Goal: Complete application form: Complete application form

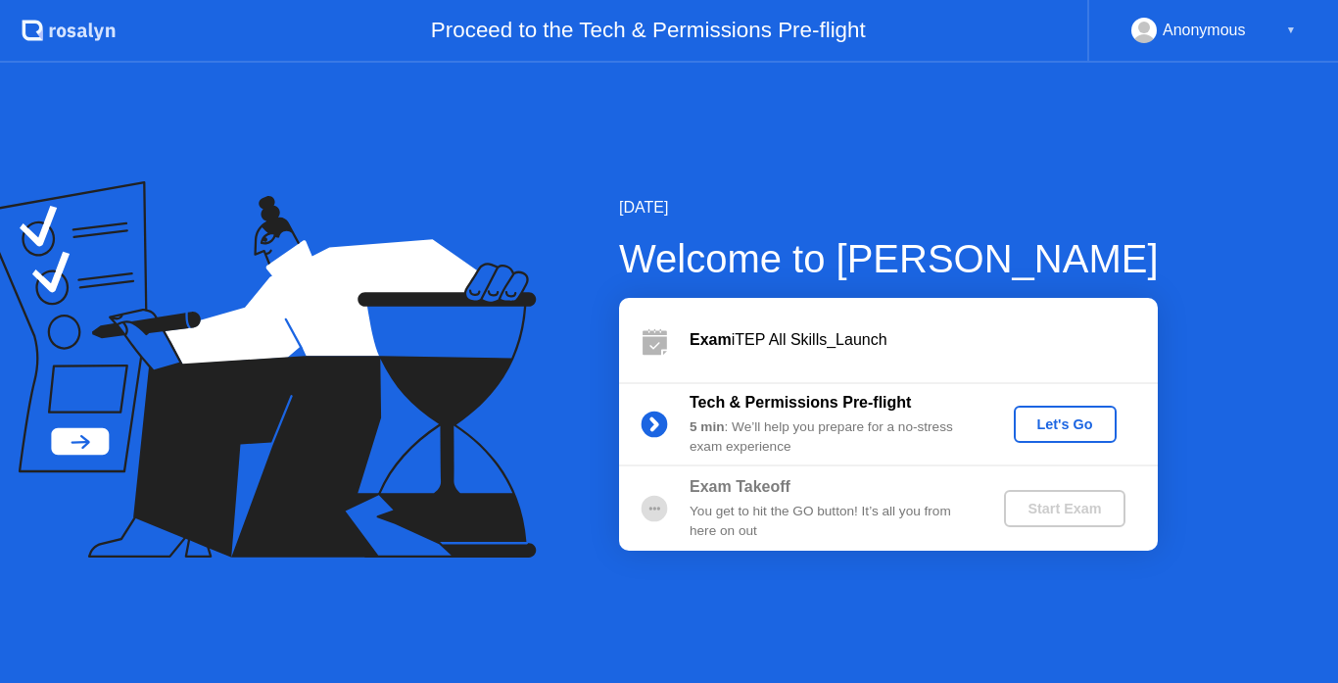
click at [1052, 427] on div "Let's Go" at bounding box center [1065, 424] width 87 height 16
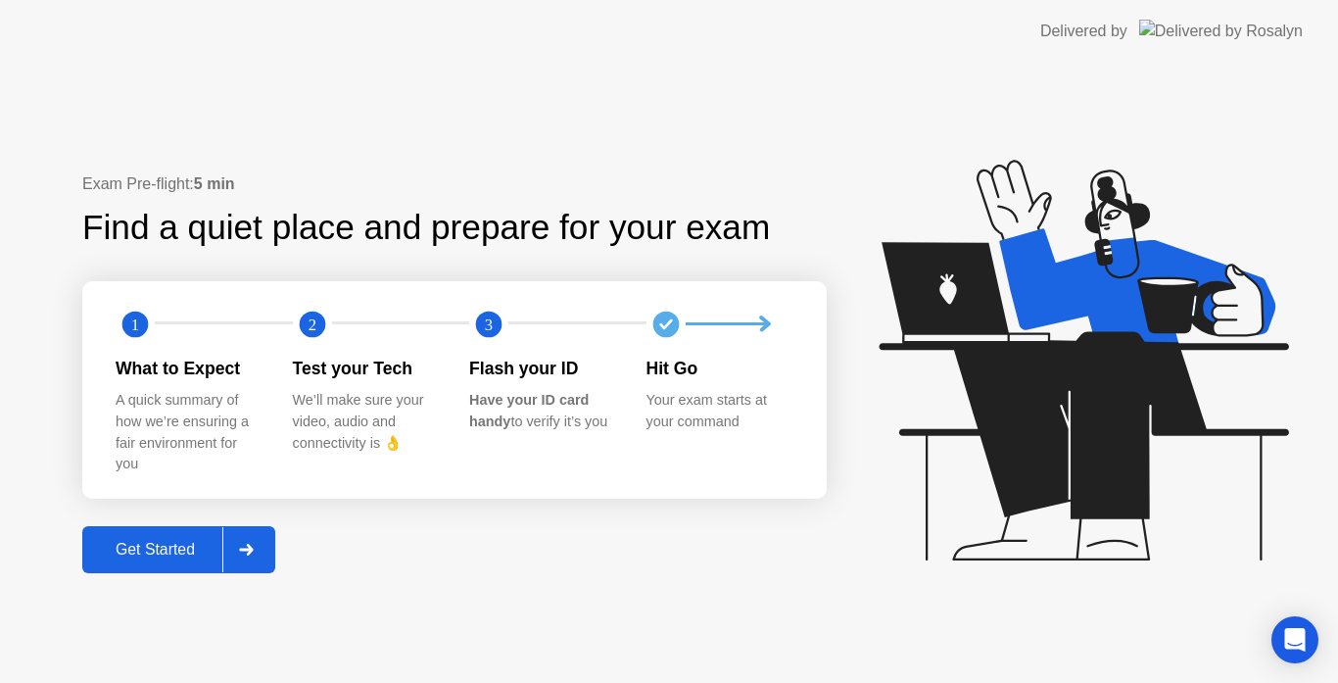
click at [157, 549] on div "Get Started" at bounding box center [155, 550] width 134 height 18
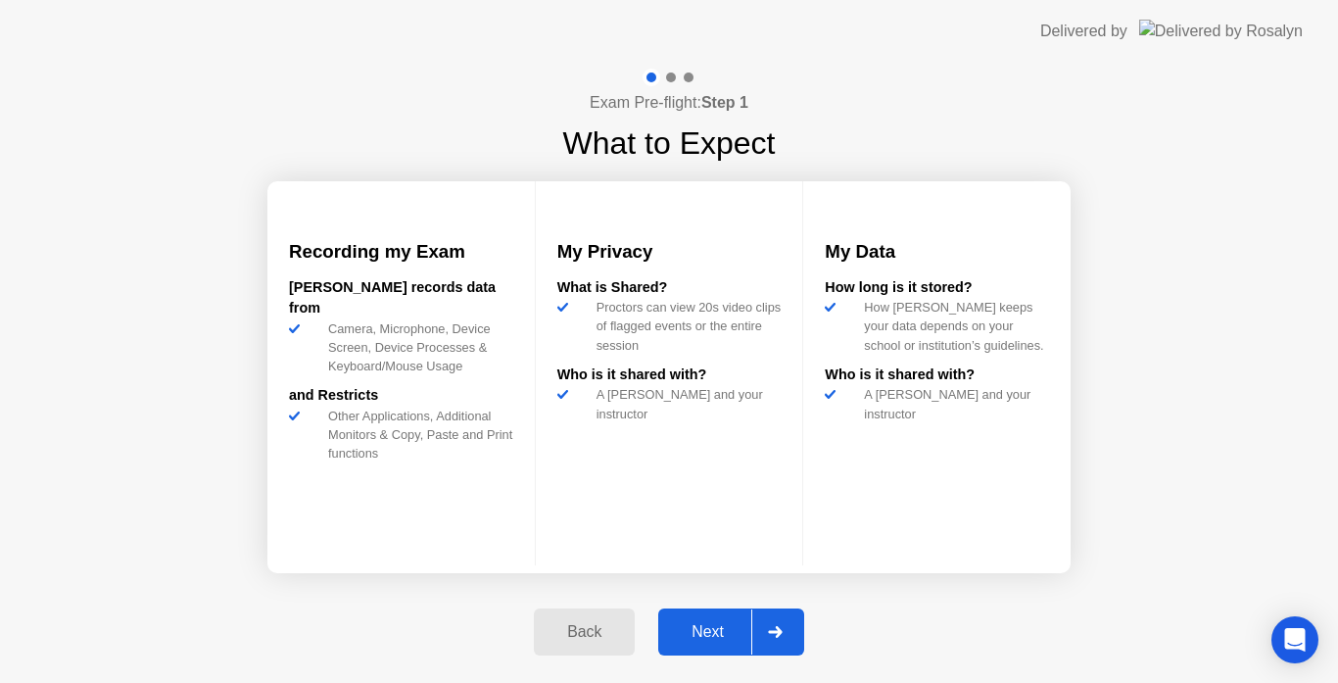
click at [717, 626] on div "Next" at bounding box center [707, 632] width 87 height 18
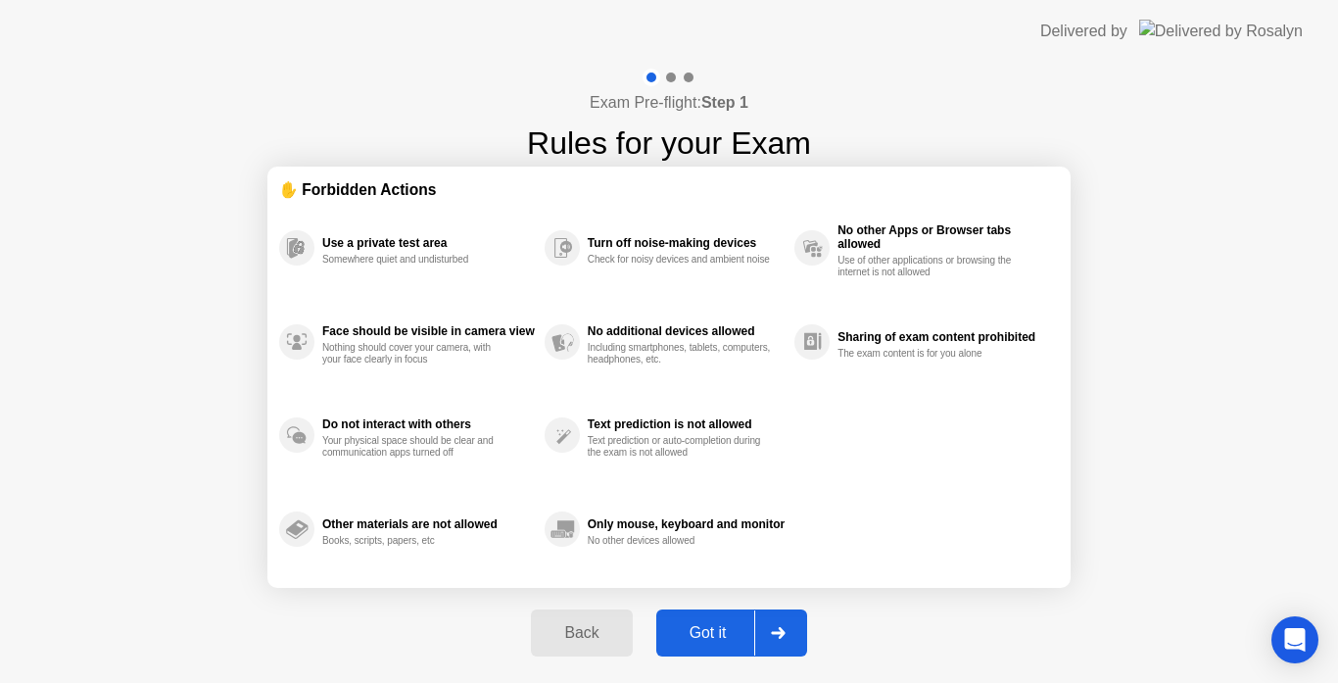
click at [717, 626] on div "Got it" at bounding box center [708, 633] width 92 height 18
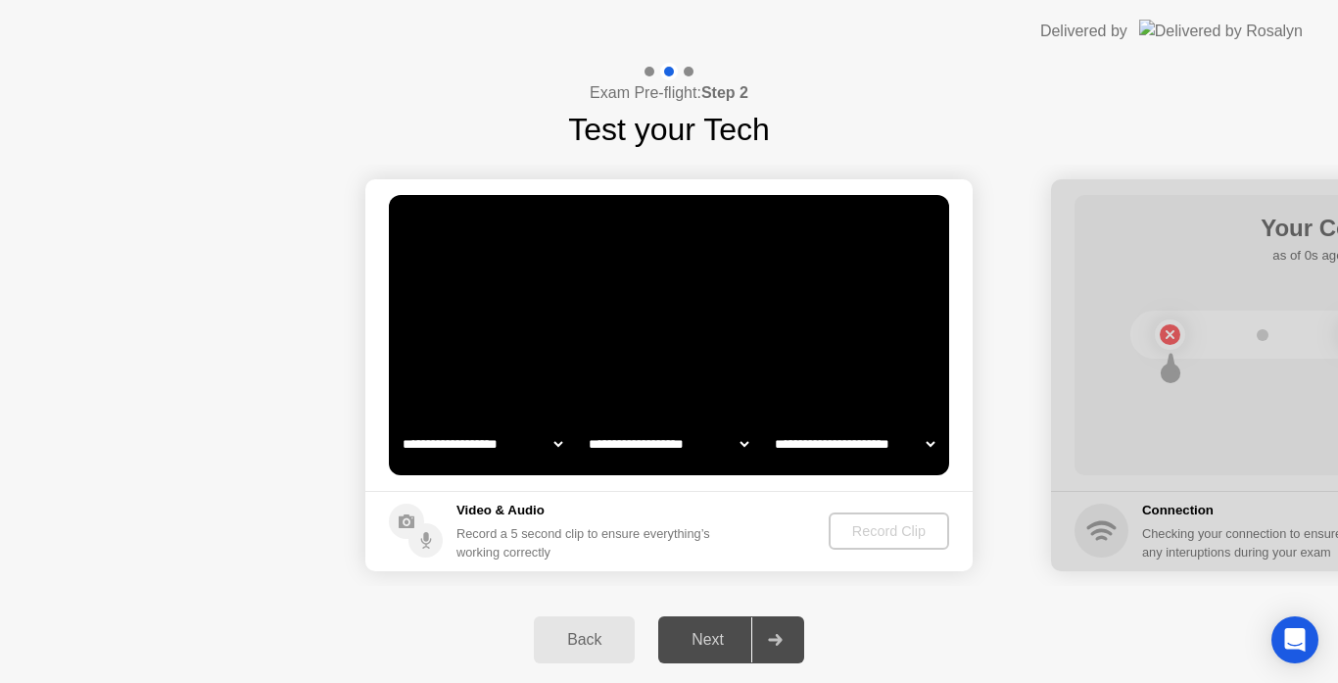
select select "**********"
select select "*******"
click at [859, 538] on div "Record Clip" at bounding box center [889, 531] width 105 height 16
click at [701, 356] on video at bounding box center [669, 335] width 560 height 280
click at [767, 374] on video at bounding box center [669, 335] width 560 height 280
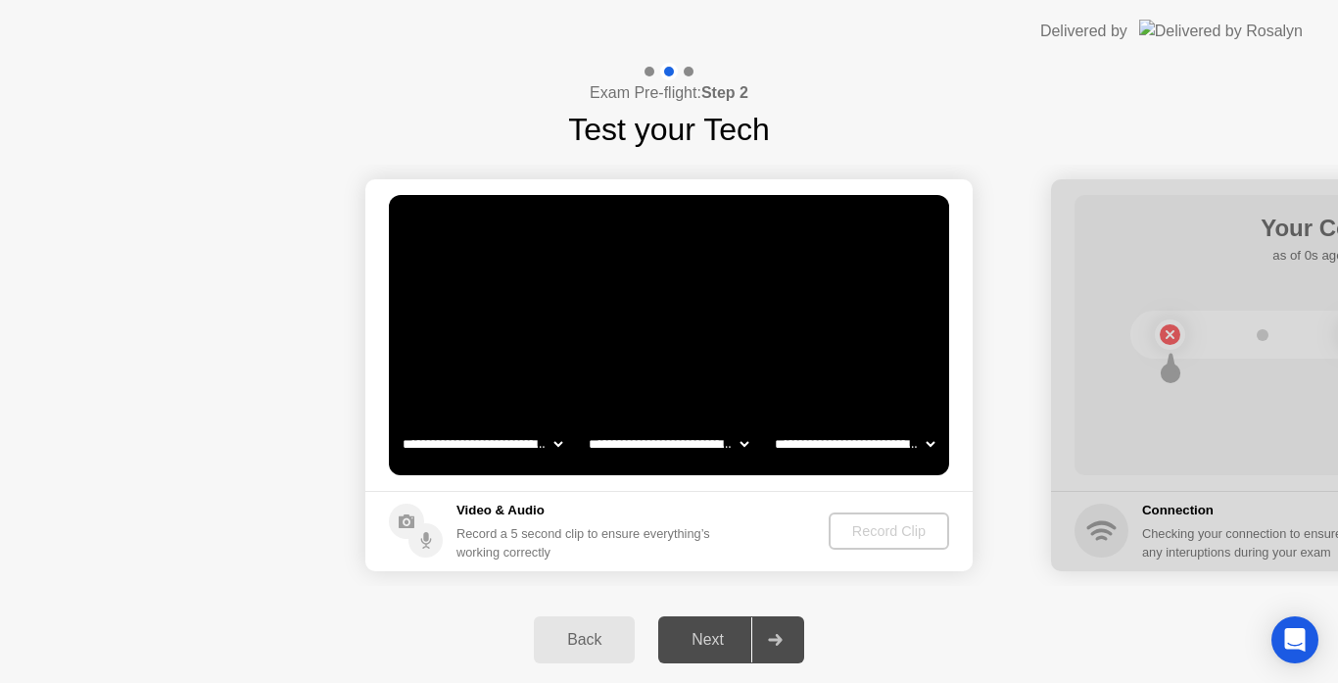
click at [535, 536] on div "Record a 5 second clip to ensure everything’s working correctly" at bounding box center [588, 542] width 262 height 37
click at [613, 396] on video at bounding box center [669, 335] width 560 height 280
click at [796, 435] on select "**********" at bounding box center [855, 443] width 168 height 39
click at [812, 359] on video at bounding box center [669, 335] width 560 height 280
click at [730, 342] on video at bounding box center [669, 335] width 560 height 280
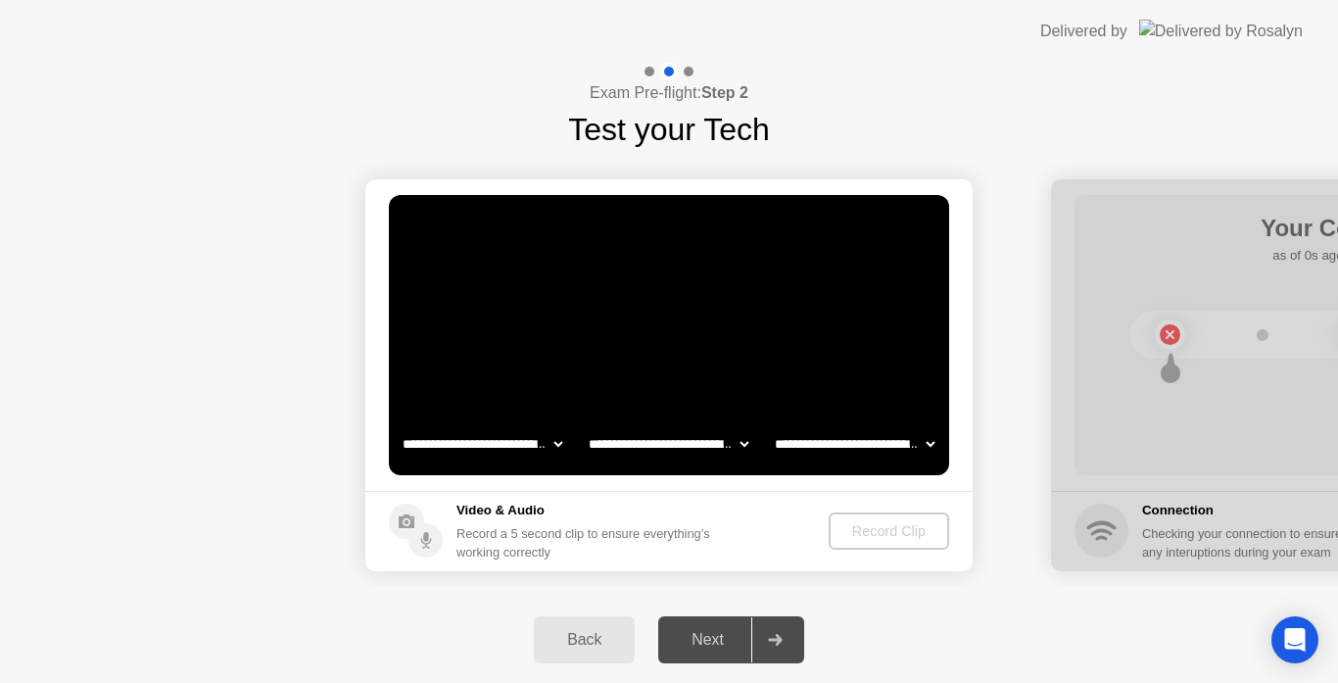
click at [730, 342] on video at bounding box center [669, 335] width 560 height 280
click at [609, 412] on video at bounding box center [669, 335] width 560 height 280
click at [698, 354] on video at bounding box center [669, 335] width 560 height 280
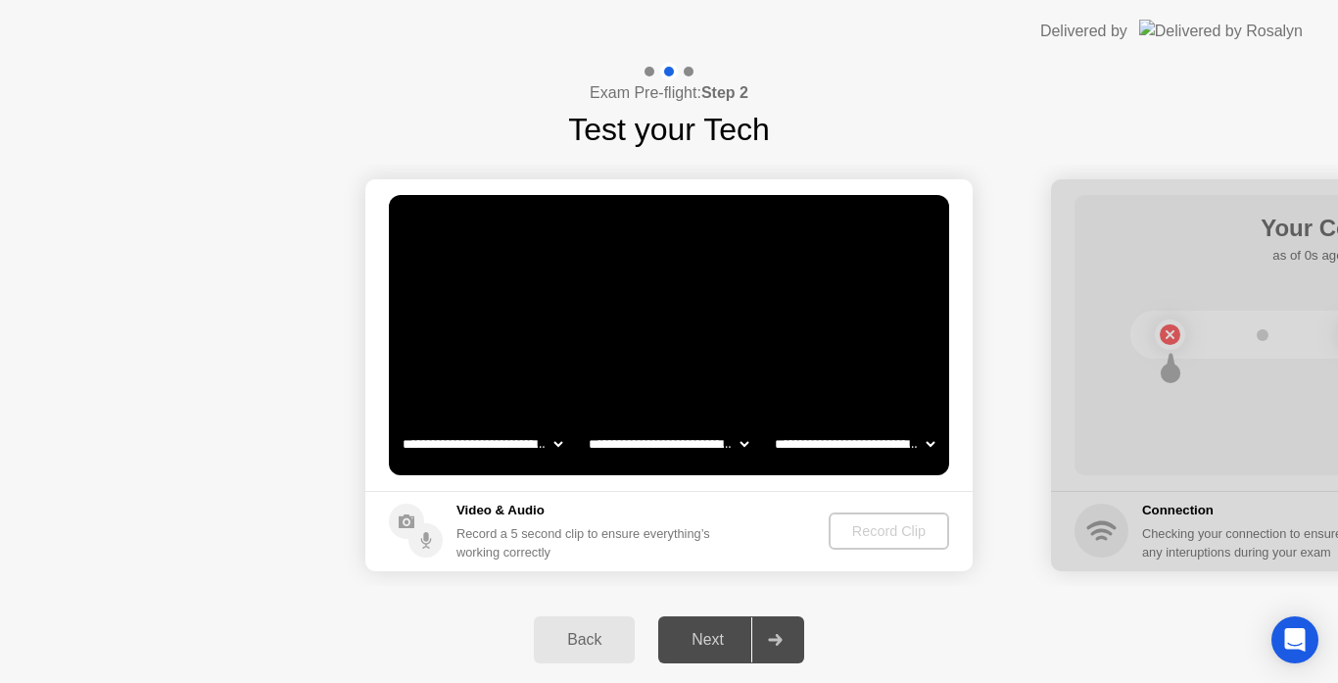
click at [698, 354] on video at bounding box center [669, 335] width 560 height 280
click at [535, 519] on h5 "Video & Audio" at bounding box center [588, 511] width 262 height 20
click at [854, 280] on video at bounding box center [669, 335] width 560 height 280
click at [931, 444] on select "**********" at bounding box center [855, 443] width 168 height 39
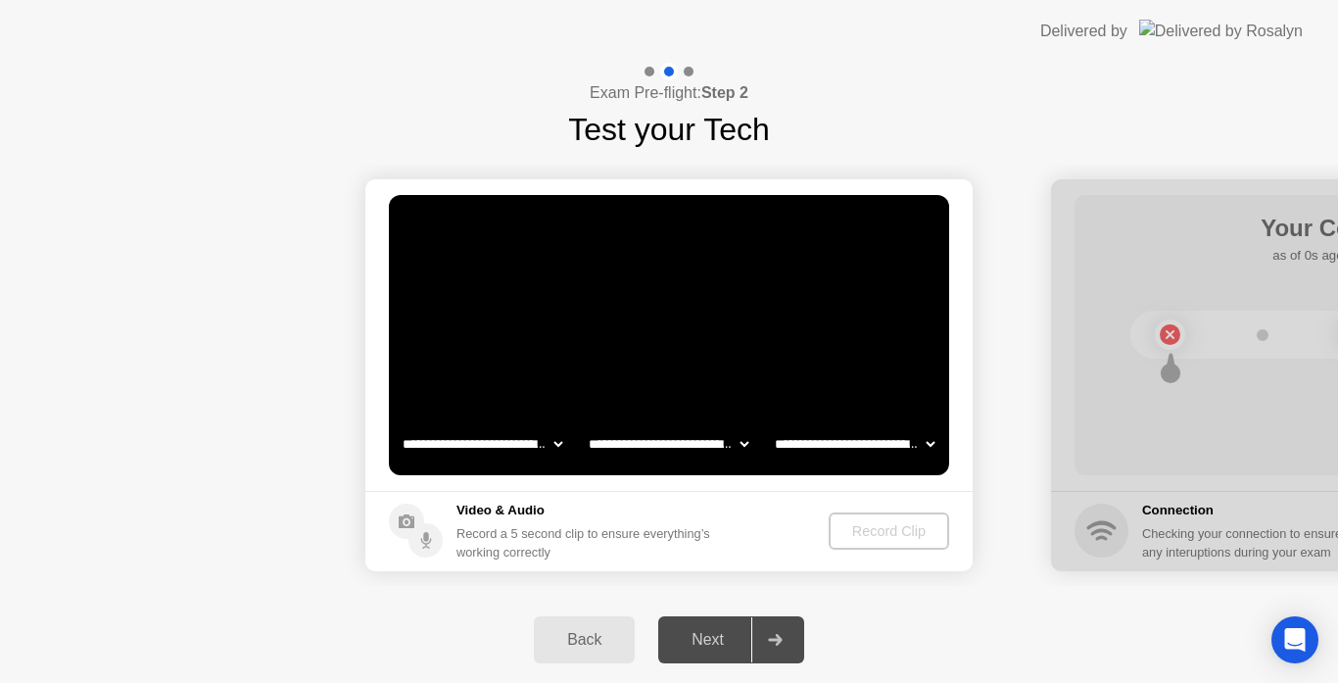
select select "**********"
click at [771, 424] on select "**********" at bounding box center [855, 443] width 168 height 39
click at [738, 373] on video at bounding box center [669, 335] width 560 height 280
click at [864, 524] on div "Record Clip" at bounding box center [890, 531] width 105 height 16
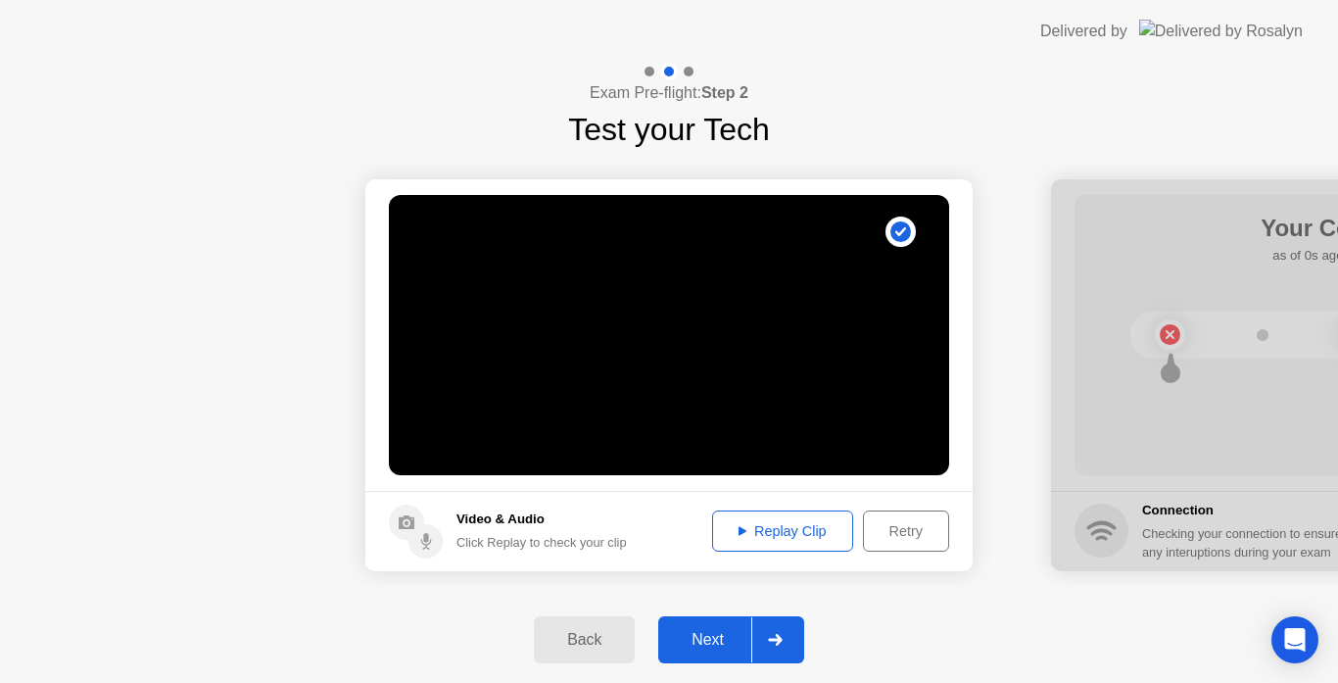
click at [702, 626] on button "Next" at bounding box center [731, 639] width 146 height 47
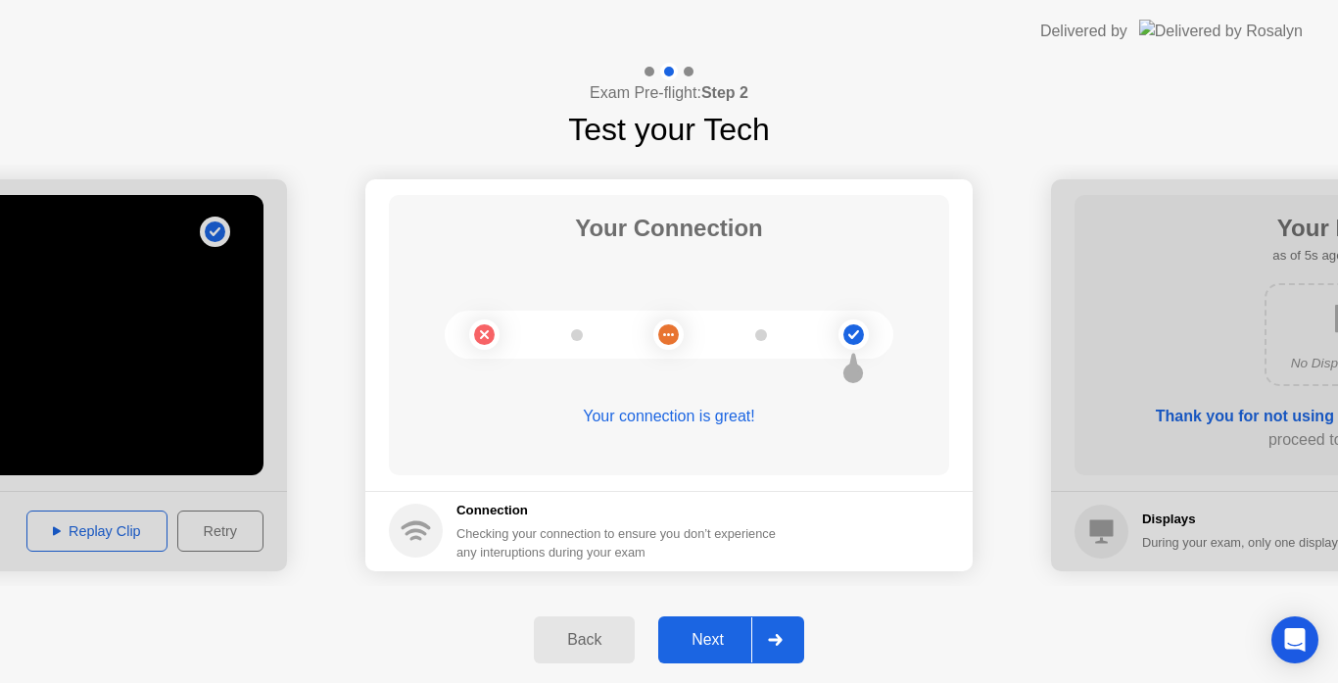
click at [716, 625] on button "Next" at bounding box center [731, 639] width 146 height 47
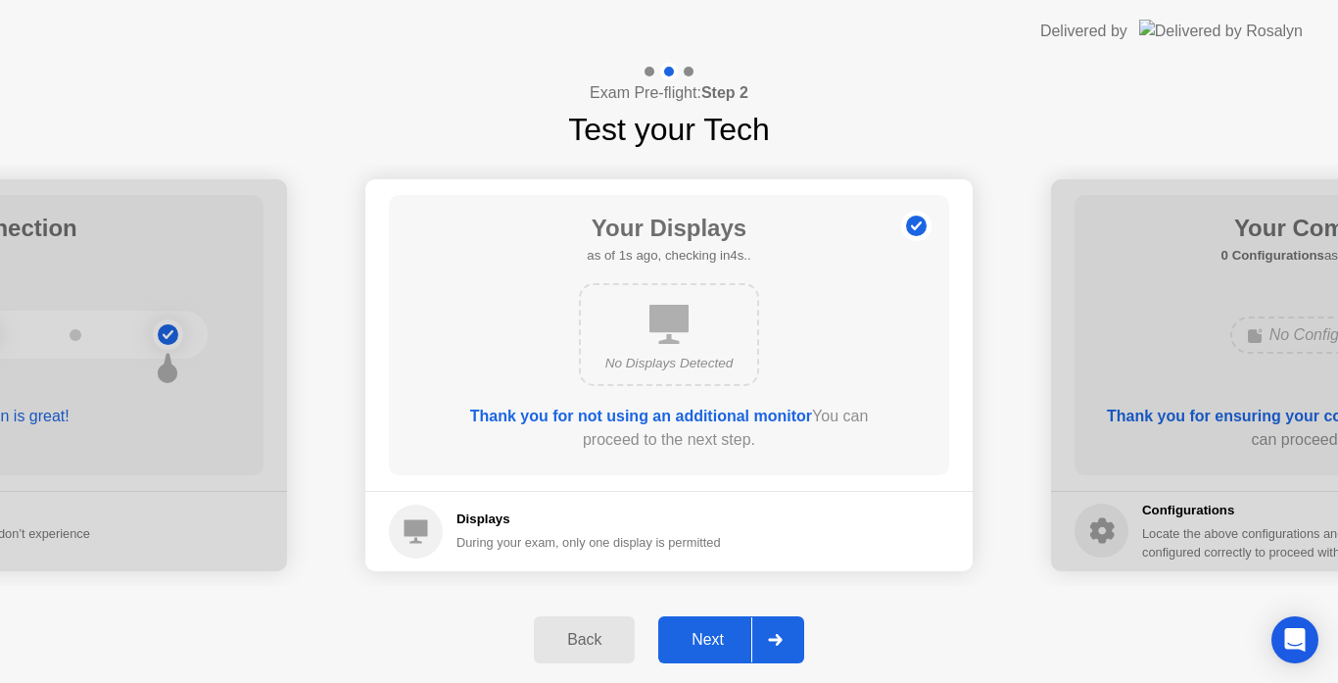
click at [716, 625] on button "Next" at bounding box center [731, 639] width 146 height 47
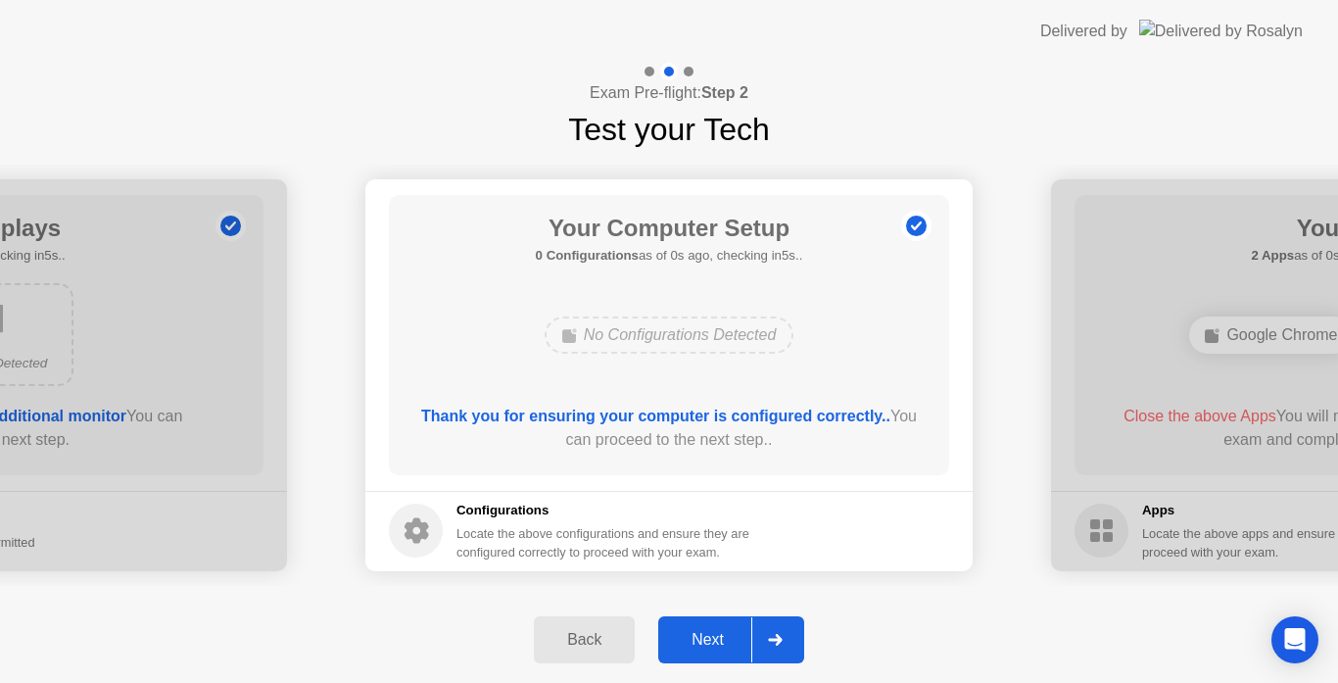
click at [712, 634] on div "Next" at bounding box center [707, 640] width 87 height 18
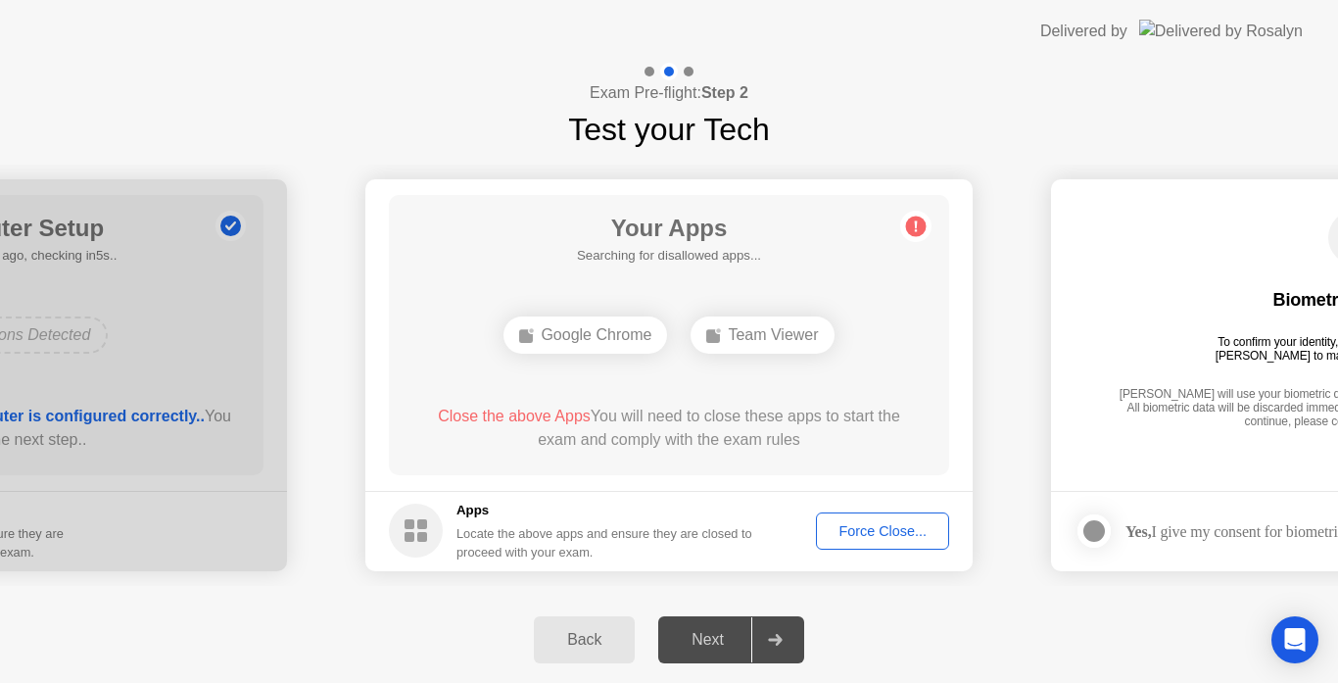
click at [858, 533] on div "Force Close..." at bounding box center [883, 531] width 120 height 16
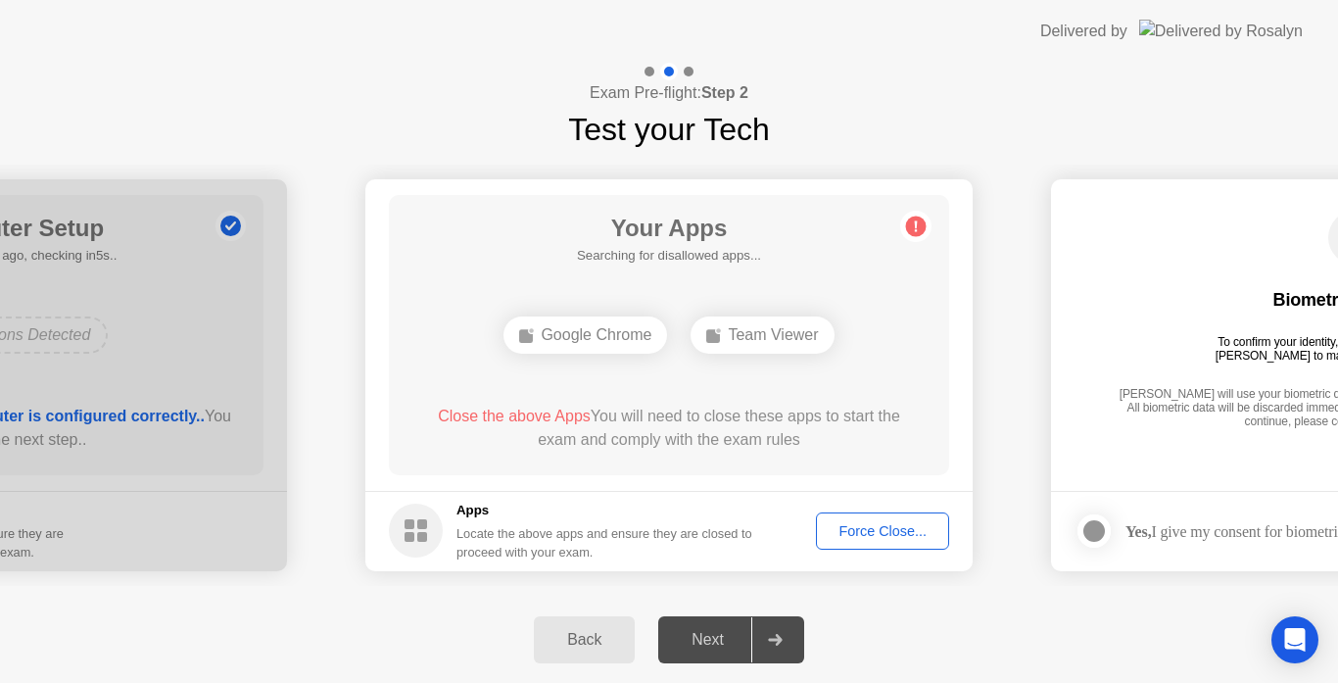
click at [855, 529] on div "Force Close..." at bounding box center [883, 531] width 120 height 16
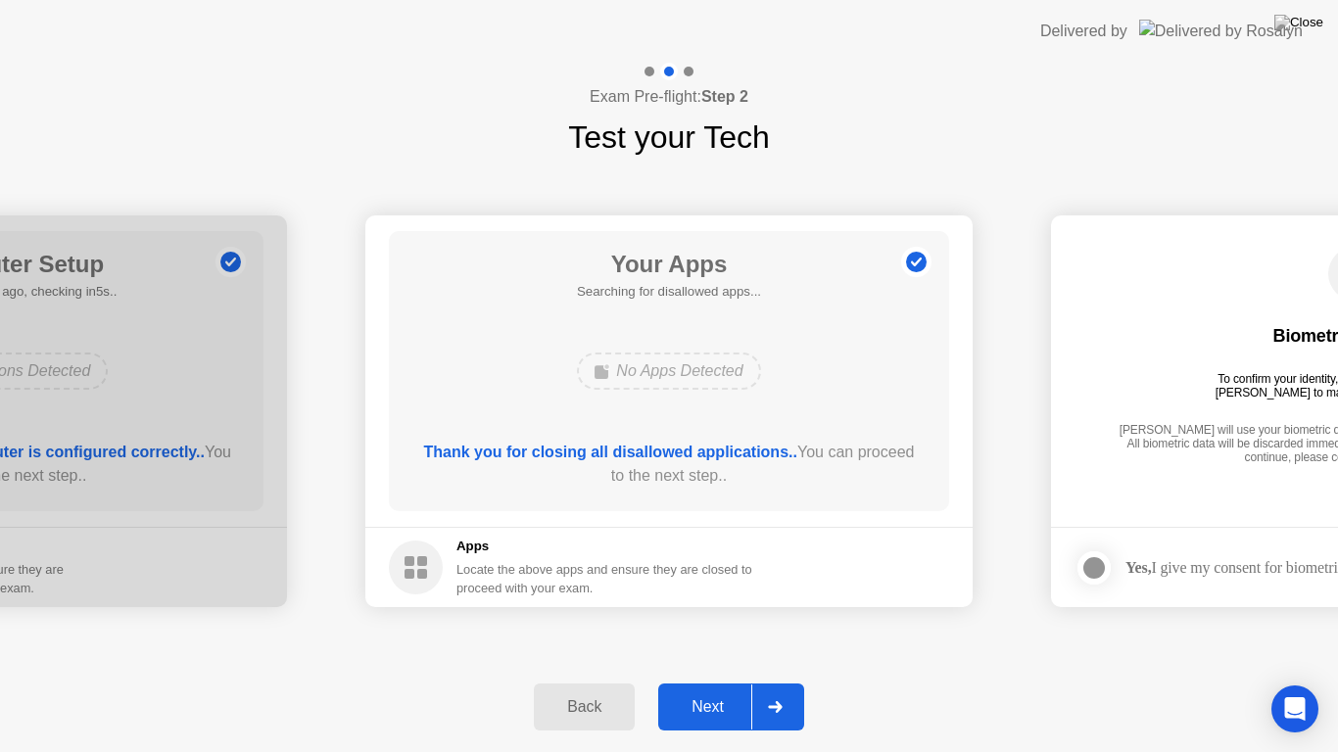
click at [714, 682] on button "Next" at bounding box center [731, 707] width 146 height 47
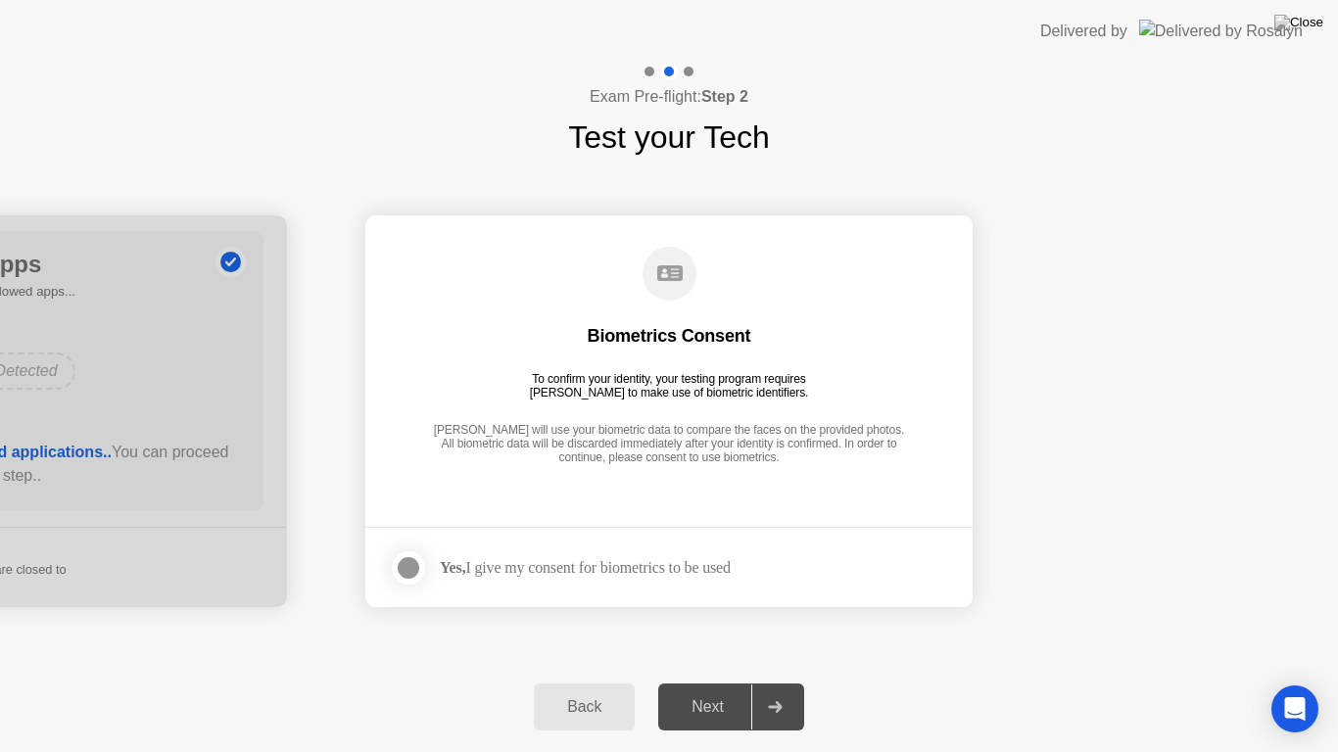
click at [408, 565] on div at bounding box center [409, 569] width 24 height 24
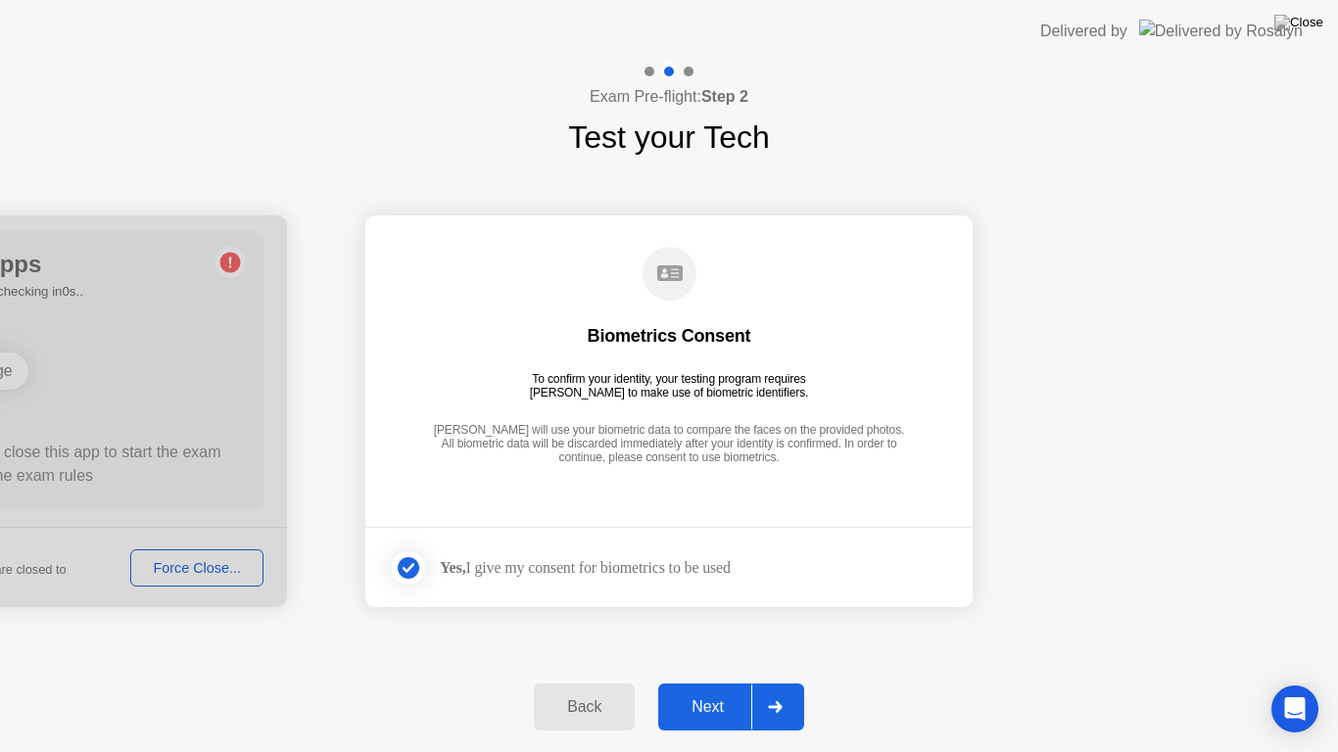
click at [711, 682] on div "Next" at bounding box center [707, 708] width 87 height 18
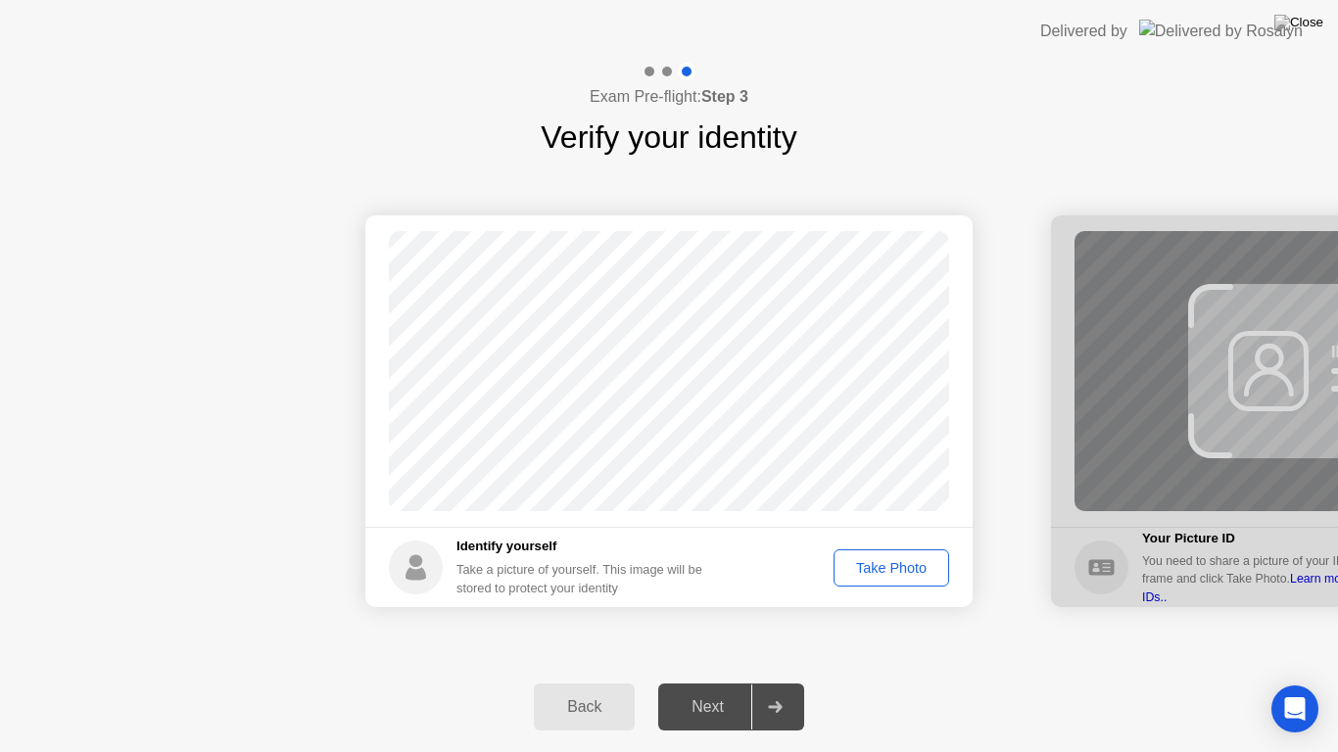
click at [868, 571] on div "Take Photo" at bounding box center [892, 568] width 102 height 16
click at [715, 682] on div "Next" at bounding box center [707, 708] width 87 height 18
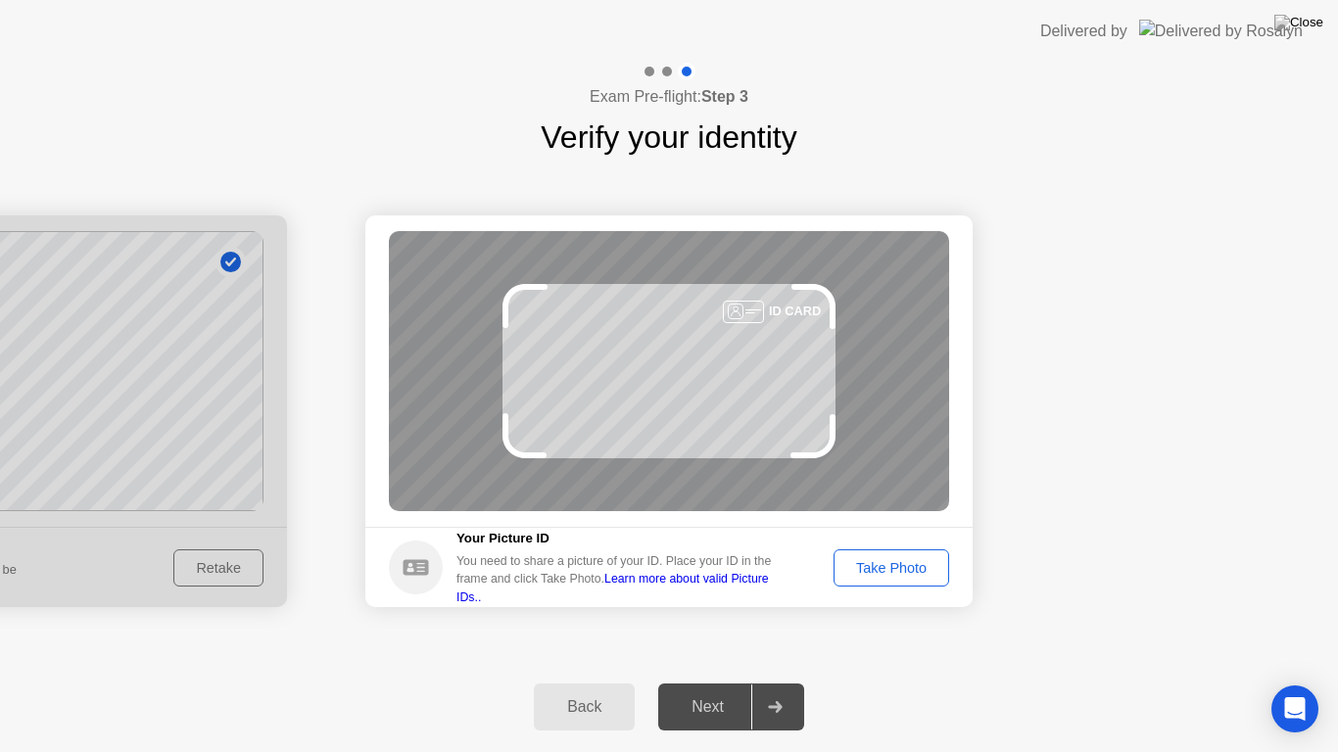
click at [873, 575] on div "Take Photo" at bounding box center [892, 568] width 102 height 16
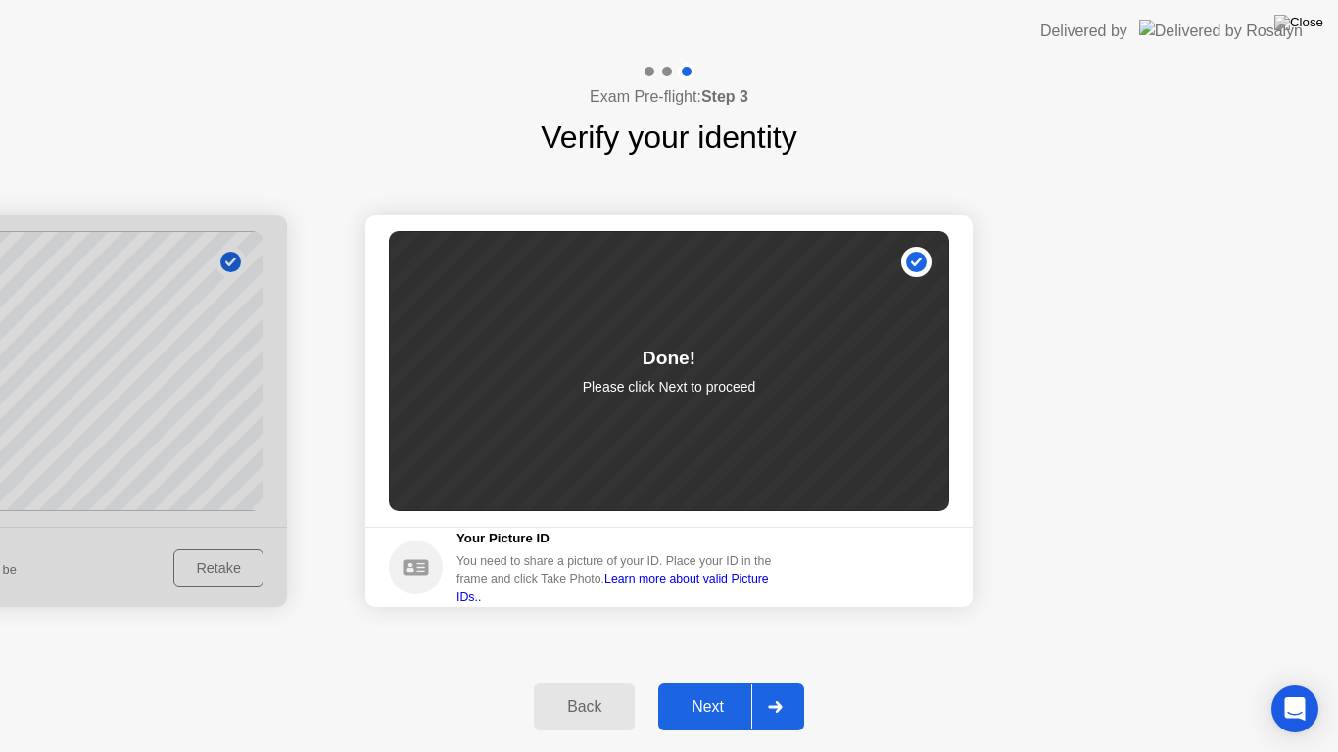
click at [710, 682] on div "Next" at bounding box center [707, 708] width 87 height 18
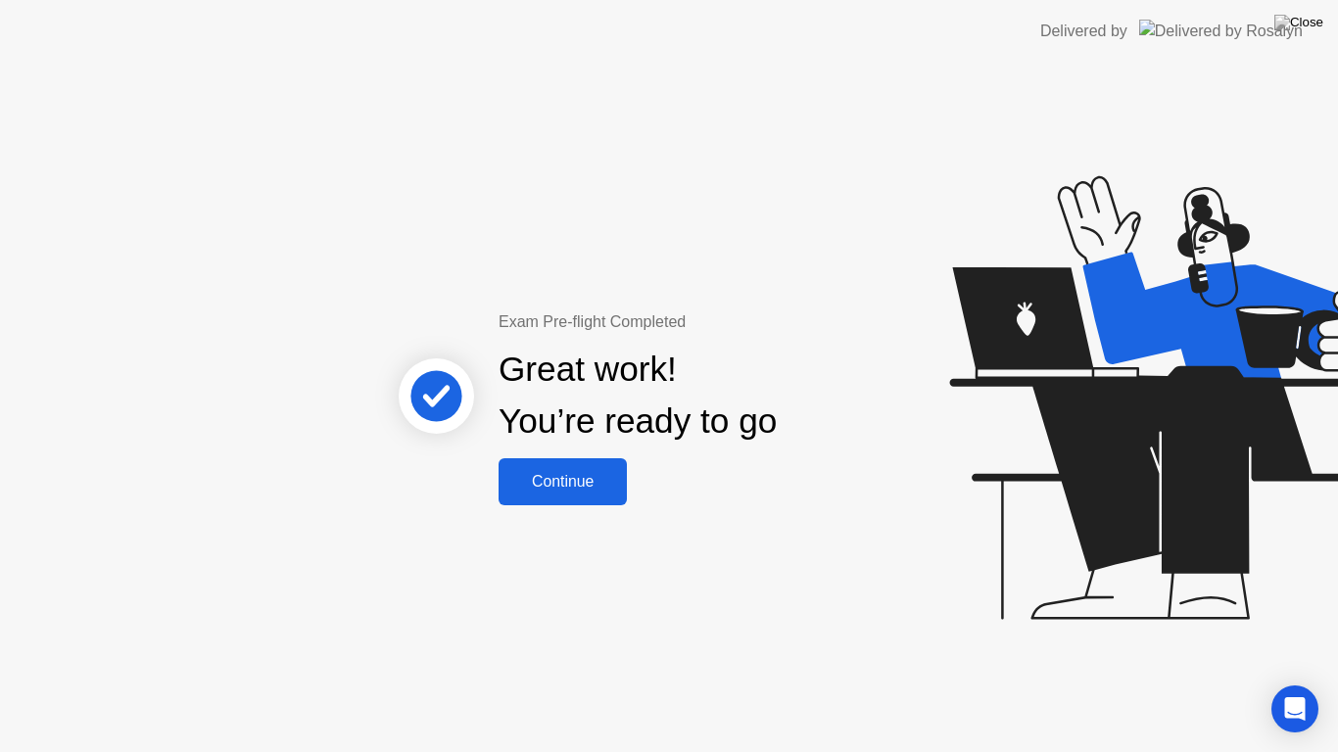
click at [552, 494] on button "Continue" at bounding box center [563, 482] width 128 height 47
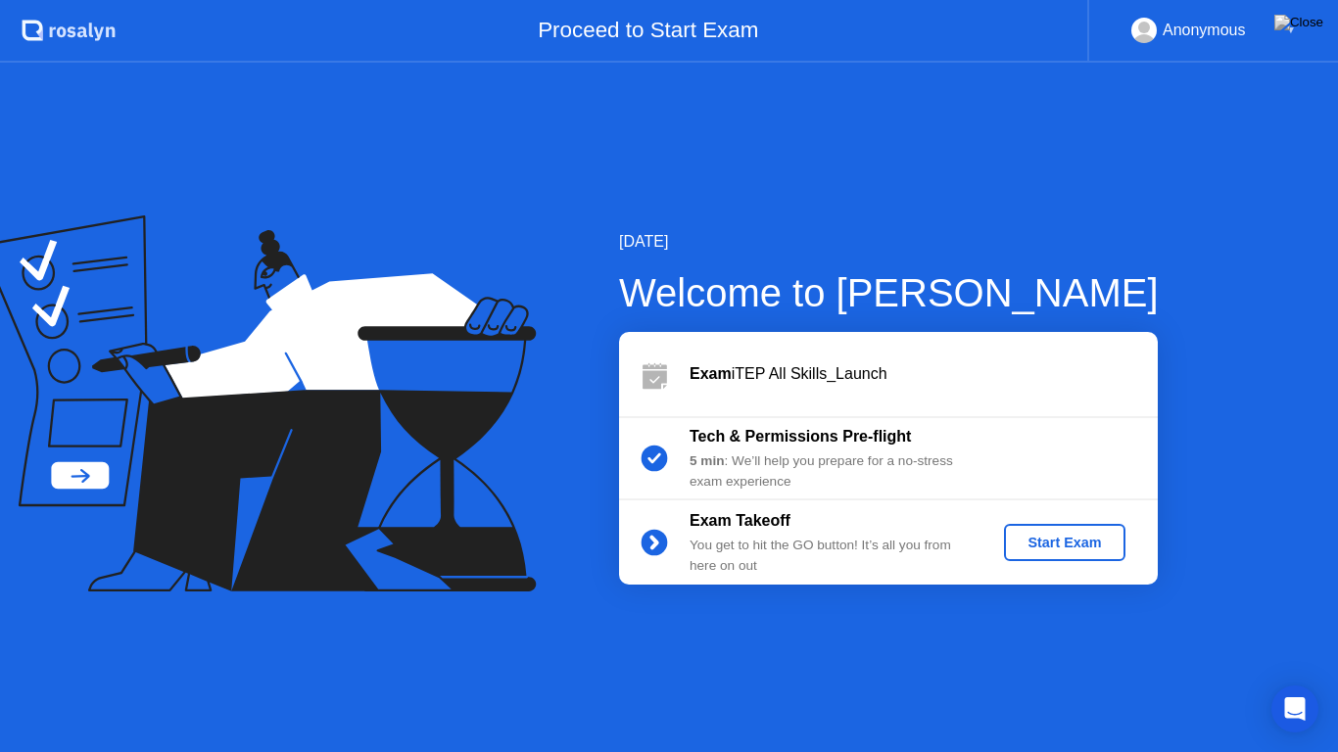
click at [1065, 540] on div "Start Exam" at bounding box center [1064, 543] width 105 height 16
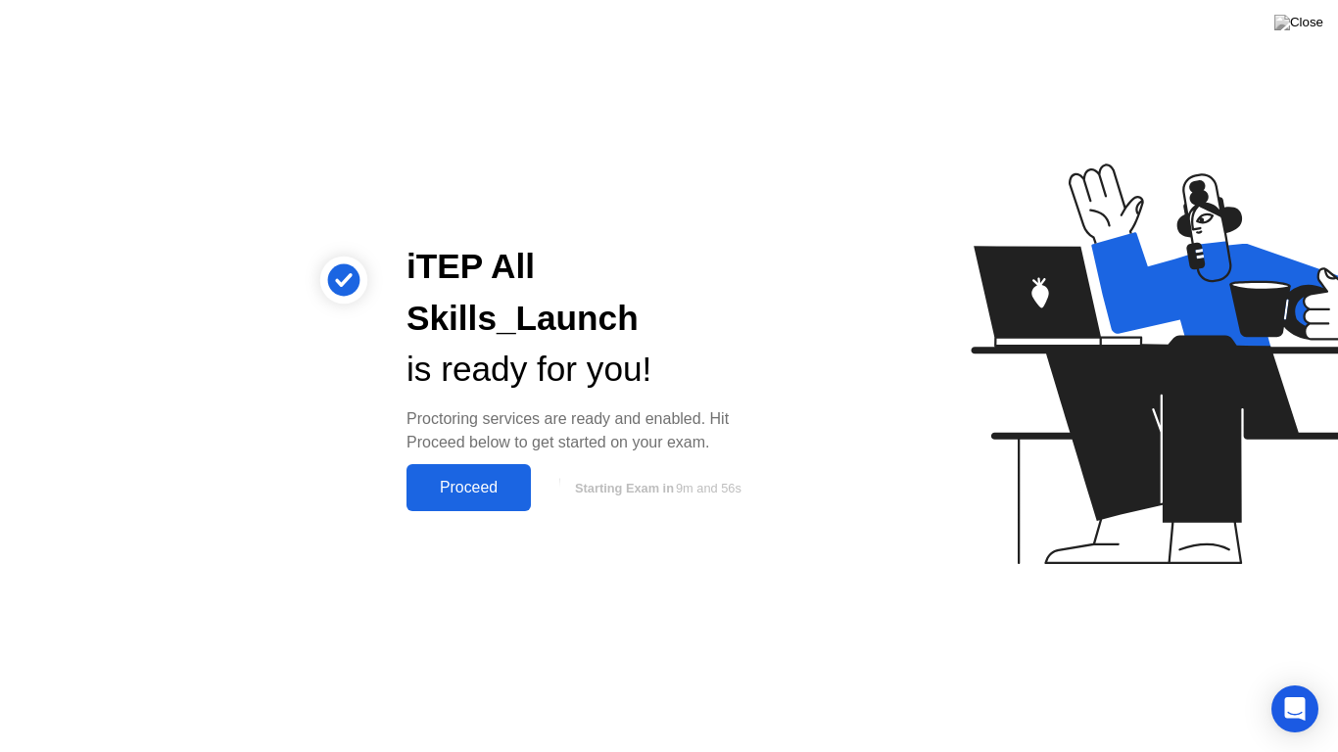
click at [458, 479] on div "Proceed" at bounding box center [468, 488] width 113 height 18
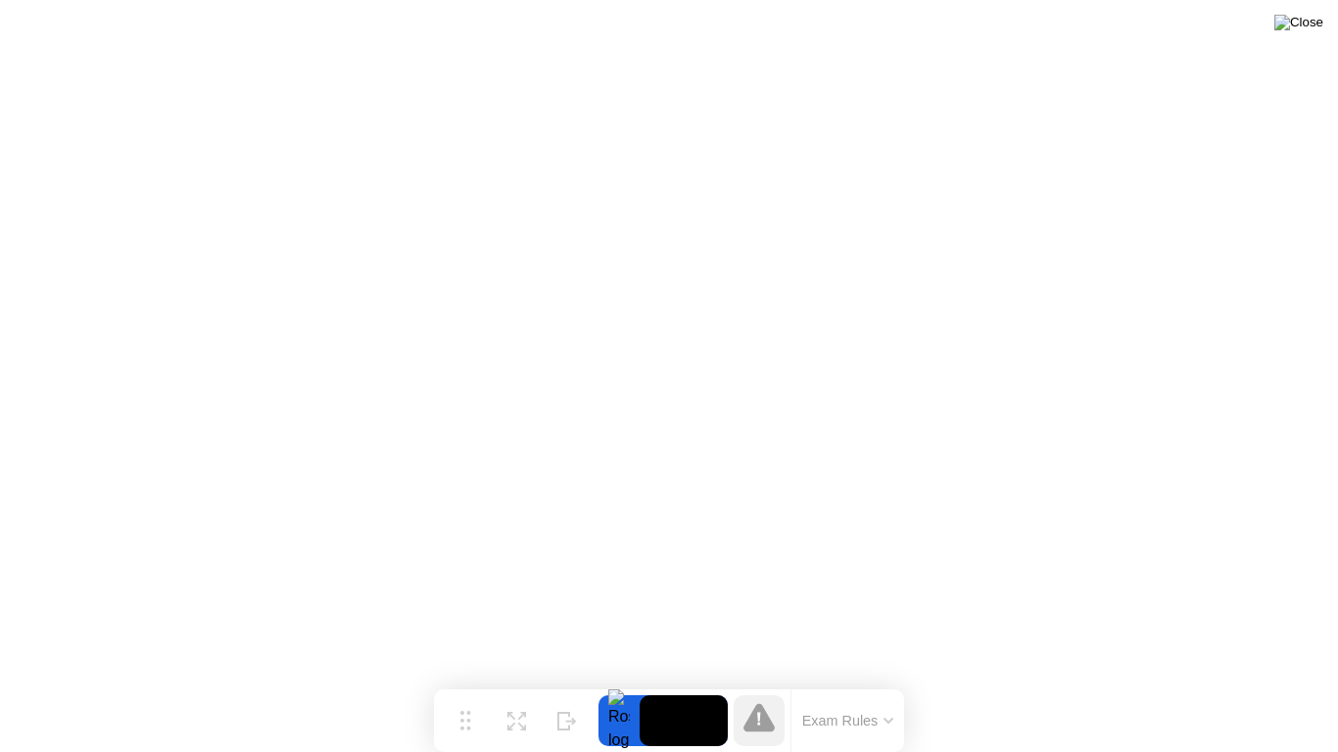
click at [1303, 30] on img at bounding box center [1299, 23] width 49 height 16
